Goal: Transaction & Acquisition: Subscribe to service/newsletter

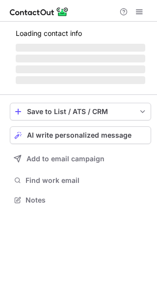
scroll to position [194, 157]
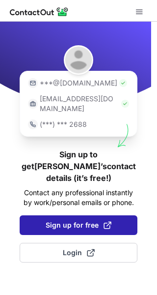
click at [85, 220] on span "Sign up for free" at bounding box center [79, 225] width 66 height 10
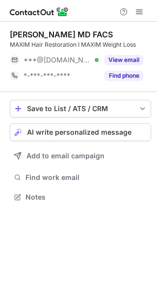
scroll to position [5, 5]
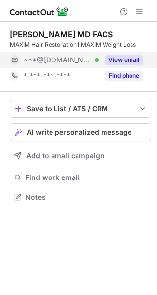
click at [116, 57] on button "View email" at bounding box center [124, 60] width 39 height 10
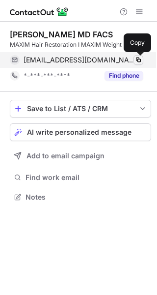
click at [138, 60] on span at bounding box center [139, 60] width 8 height 8
